Goal: Check status: Check status

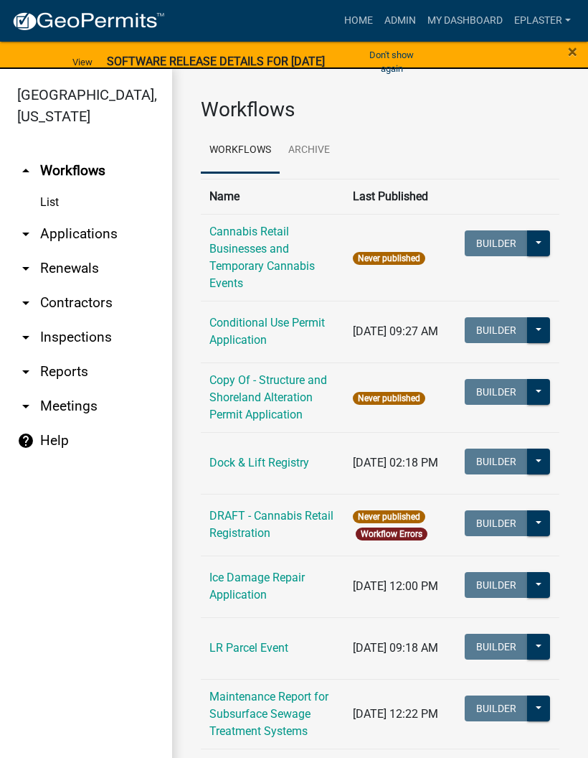
click at [103, 240] on link "arrow_drop_down Applications" at bounding box center [86, 234] width 172 height 34
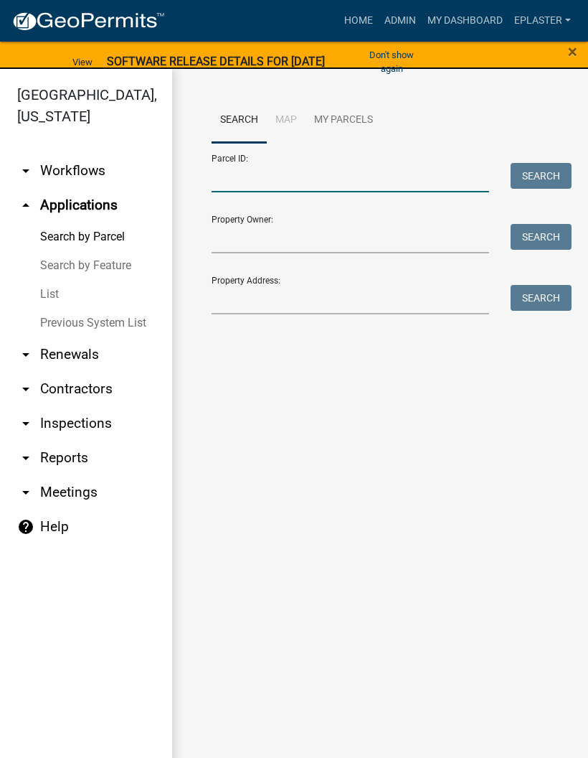
click at [282, 184] on input "Parcel ID:" at bounding box center [351, 177] width 278 height 29
click at [306, 176] on input "Parcel ID:" at bounding box center [351, 177] width 278 height 29
paste input "47000200136024"
type input "47000200136024"
click at [562, 180] on button "Search" at bounding box center [541, 176] width 61 height 26
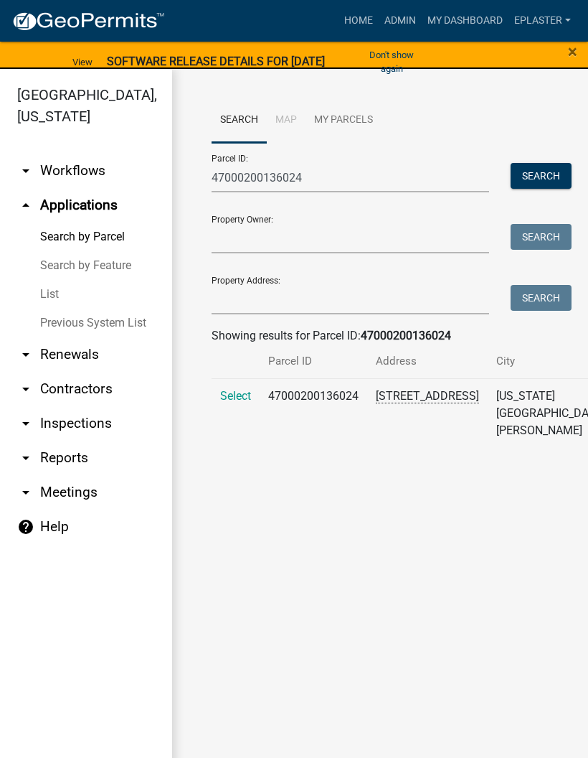
click at [241, 402] on span "Select" at bounding box center [235, 396] width 31 height 14
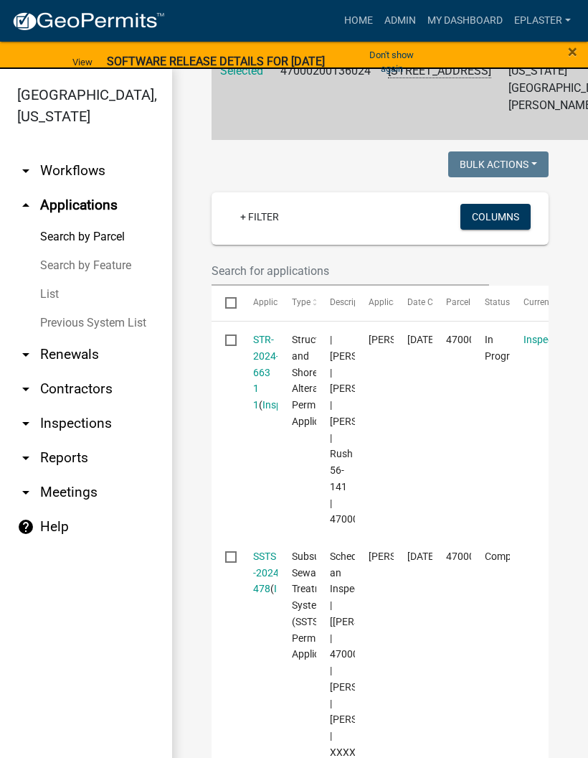
scroll to position [331, 0]
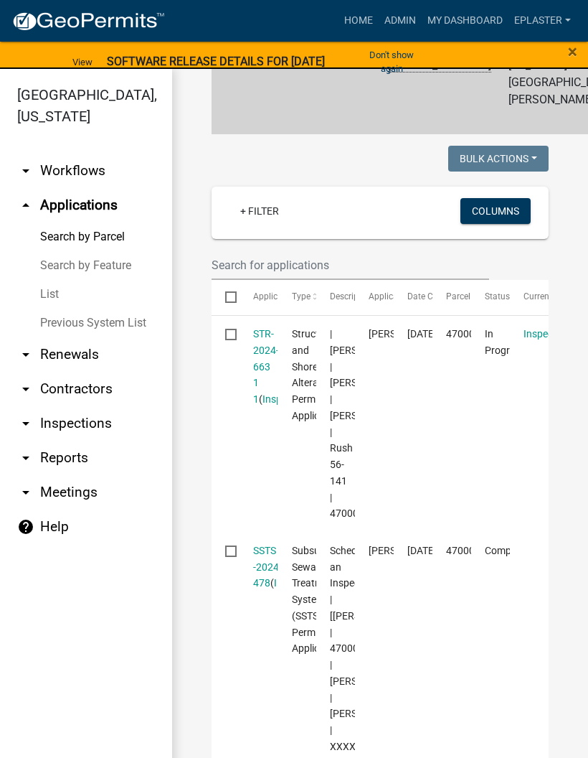
click at [269, 377] on link "STR-2024-663 1 1" at bounding box center [266, 366] width 26 height 77
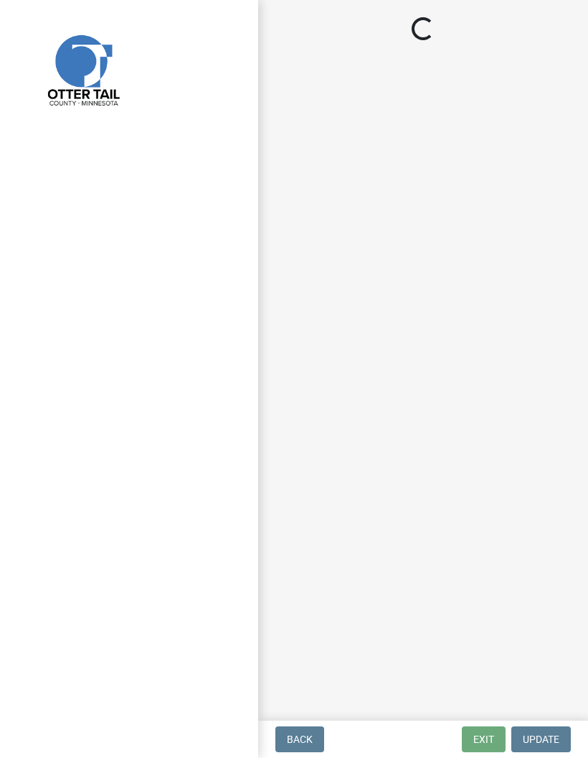
select select "710d5f49-2663-4e73-9718-d0c4e189f5ed"
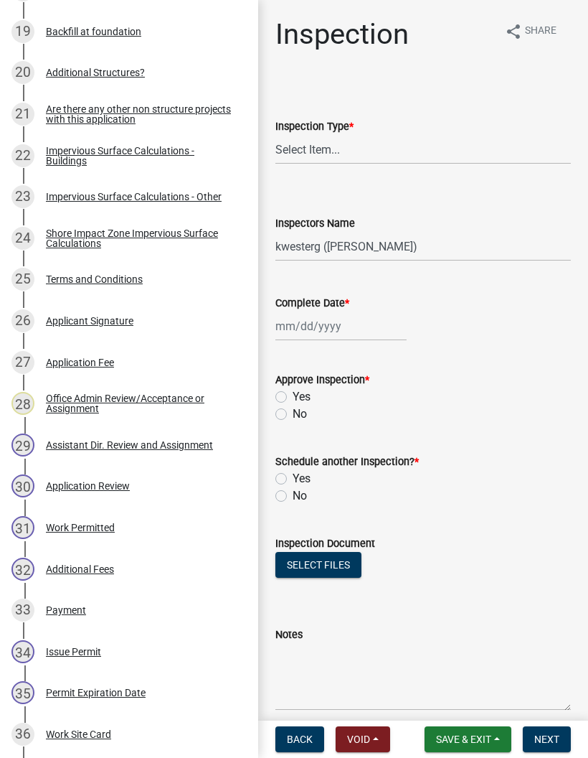
scroll to position [1029, 0]
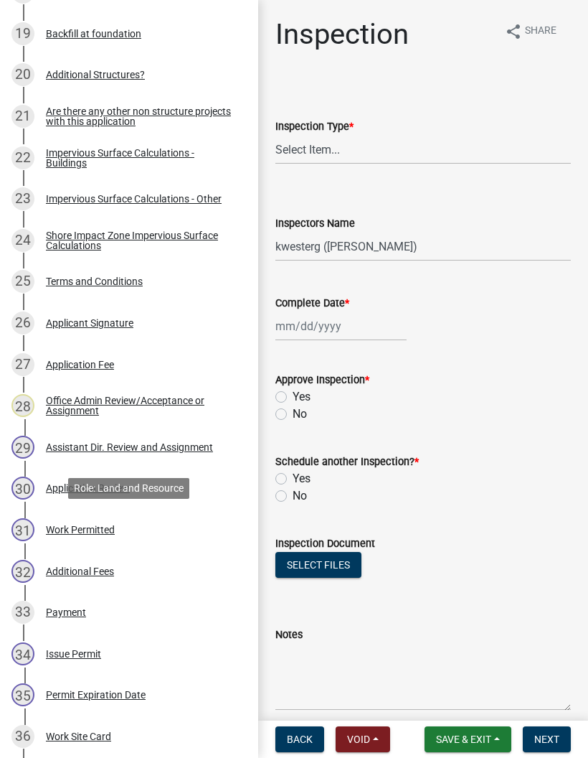
click at [179, 534] on div "31 Work Permitted" at bounding box center [123, 529] width 224 height 23
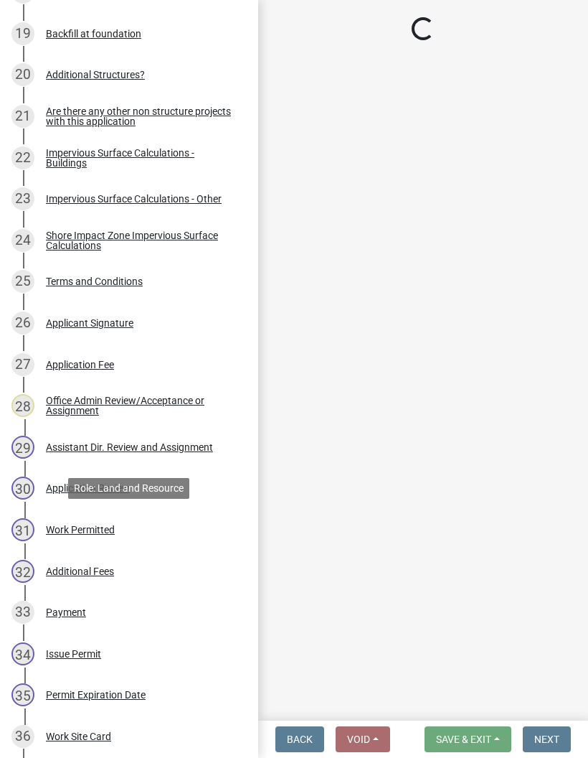
select select "f6a741f6-6d10-4601-9562-2e8ce244b7e0"
